Goal: Transaction & Acquisition: Purchase product/service

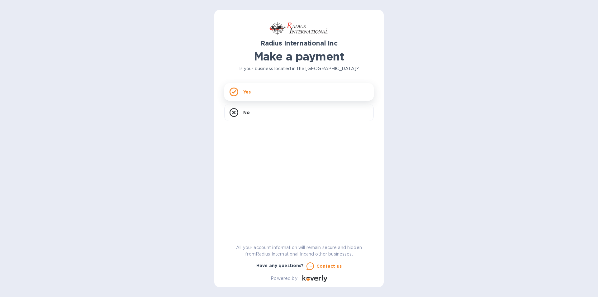
click at [266, 92] on div "Yes" at bounding box center [298, 91] width 149 height 17
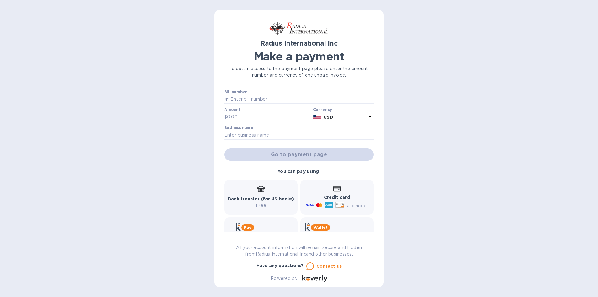
click at [263, 198] on b "Bank transfer (for US banks)" at bounding box center [261, 198] width 66 height 5
click at [234, 98] on input "text" at bounding box center [301, 99] width 144 height 9
type input "SAE00099631"
click at [243, 118] on input "text" at bounding box center [268, 116] width 83 height 9
type input "906.41"
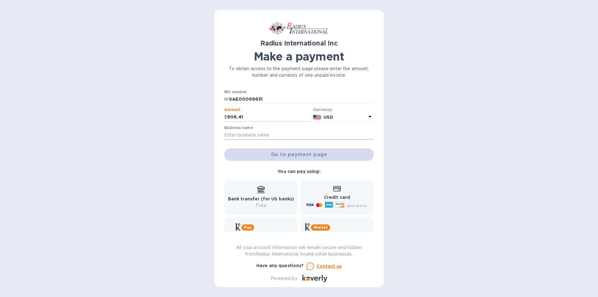
click at [238, 133] on input "text" at bounding box center [298, 134] width 149 height 9
type input "CPS PRODUCTS INC"
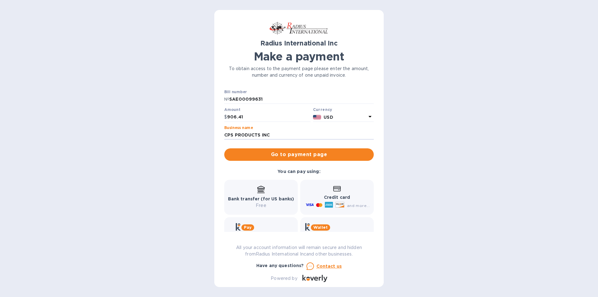
click at [264, 192] on div "Bank transfer (for US banks) Free" at bounding box center [261, 197] width 66 height 23
click at [292, 158] on span "Go to payment page" at bounding box center [298, 154] width 139 height 7
